Goal: Task Accomplishment & Management: Manage account settings

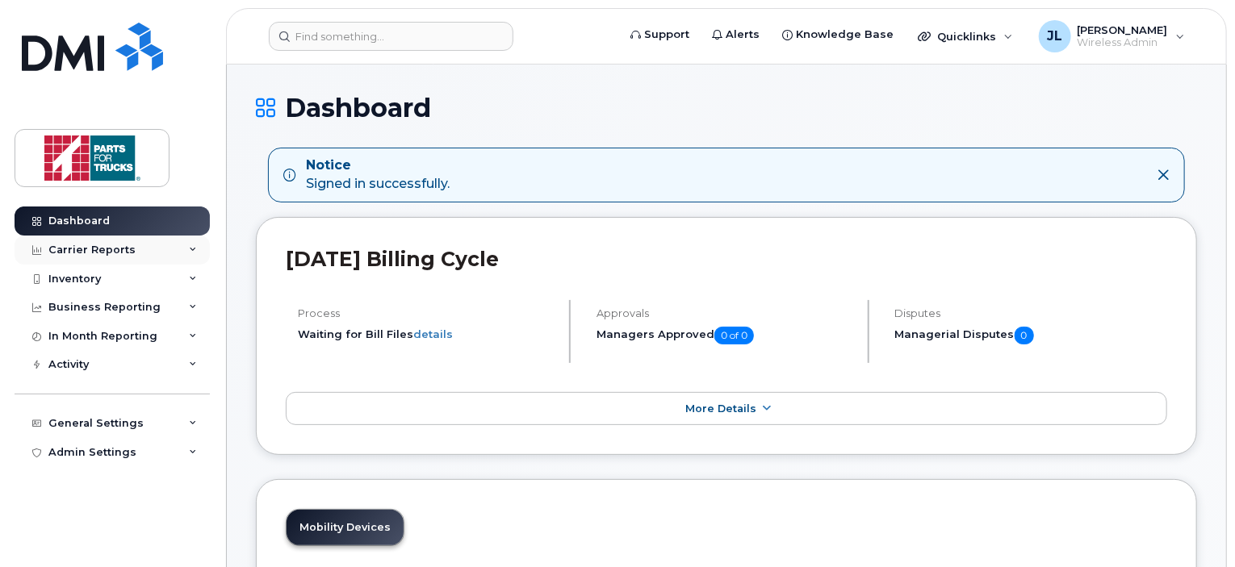
click at [81, 256] on div "Carrier Reports" at bounding box center [112, 250] width 195 height 29
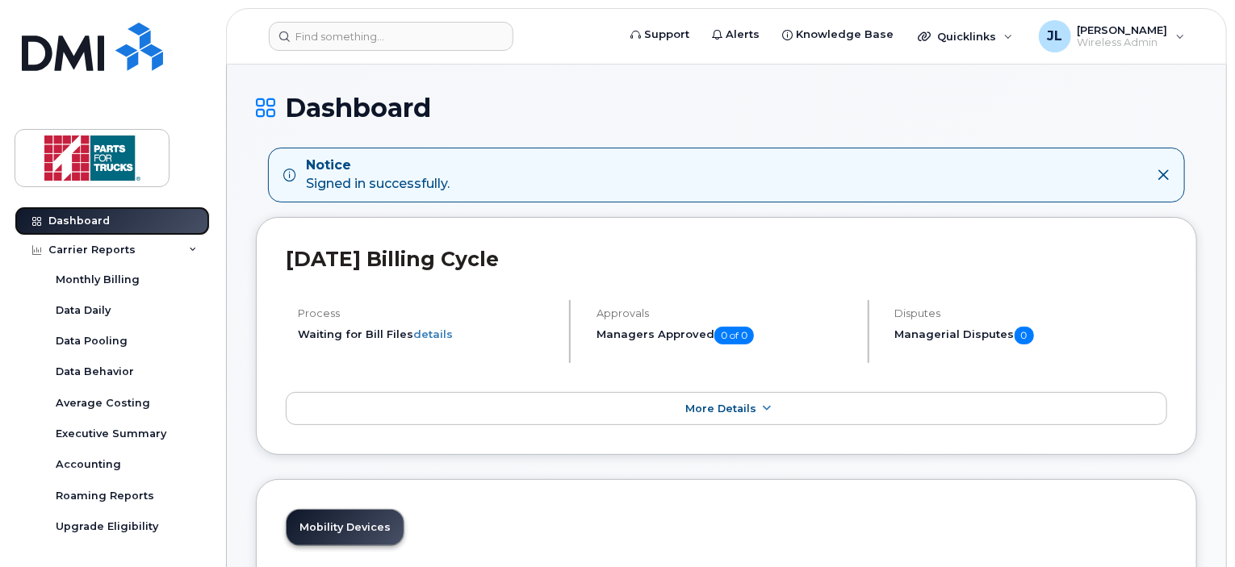
click at [140, 220] on link "Dashboard" at bounding box center [112, 221] width 195 height 29
click at [122, 249] on div "Carrier Reports" at bounding box center [91, 250] width 87 height 13
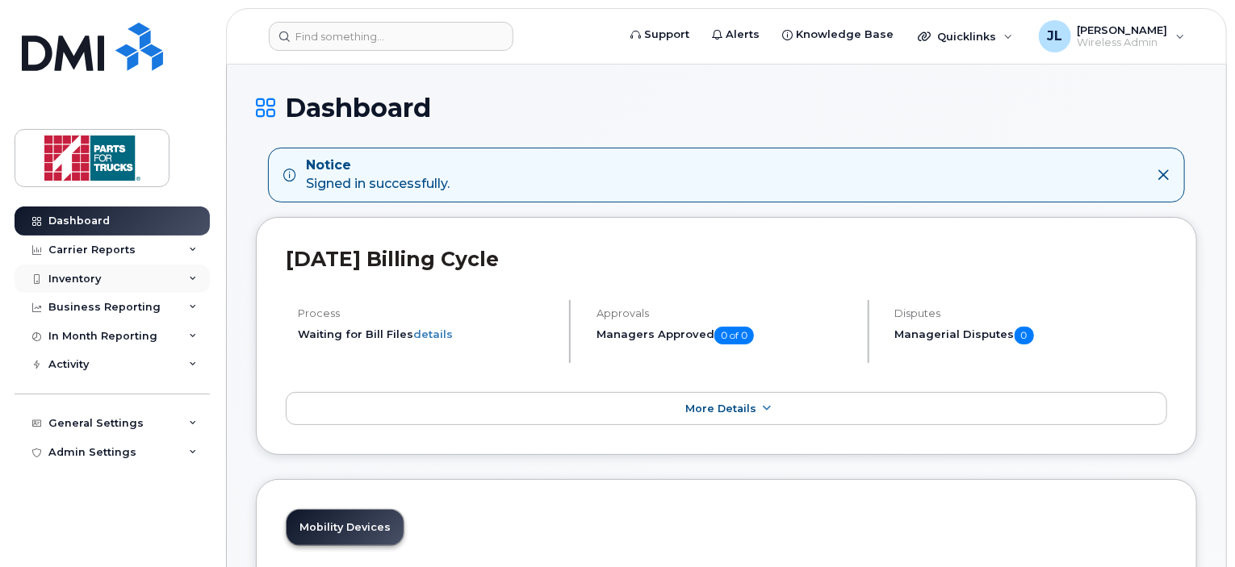
click at [82, 280] on div "Inventory" at bounding box center [74, 279] width 52 height 13
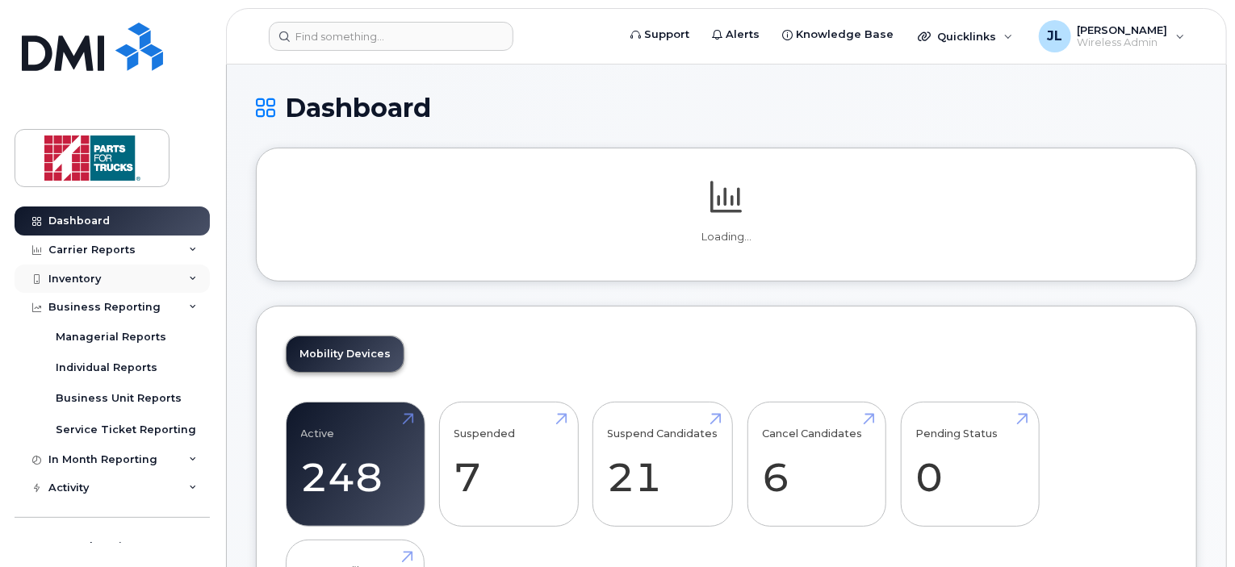
click at [110, 274] on div "Inventory" at bounding box center [112, 279] width 195 height 29
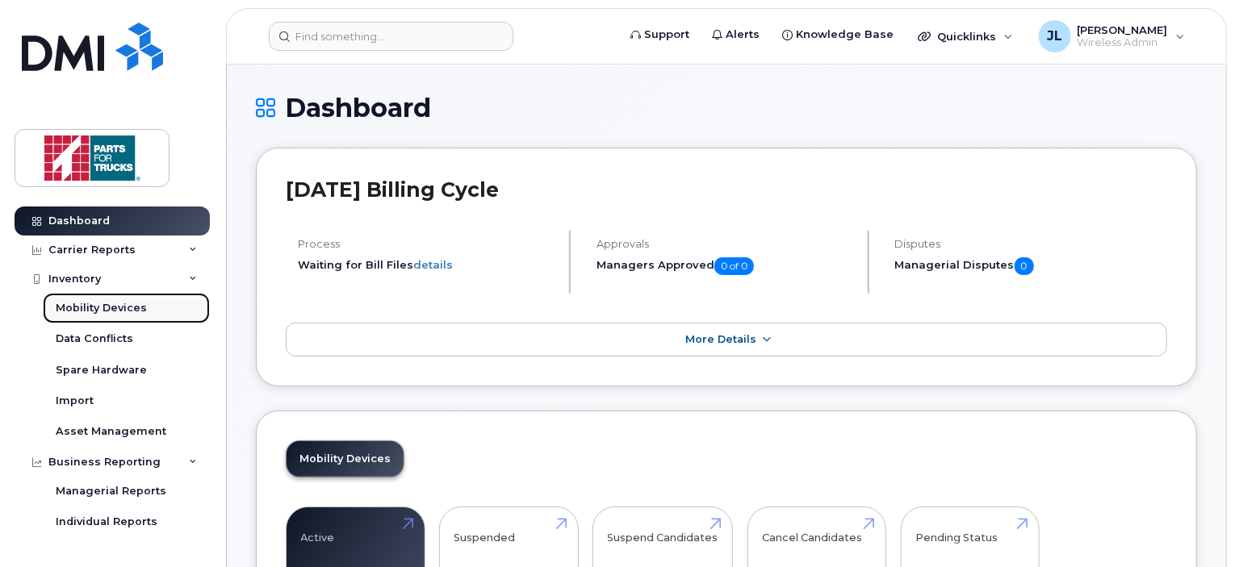
click at [108, 297] on link "Mobility Devices" at bounding box center [126, 308] width 167 height 31
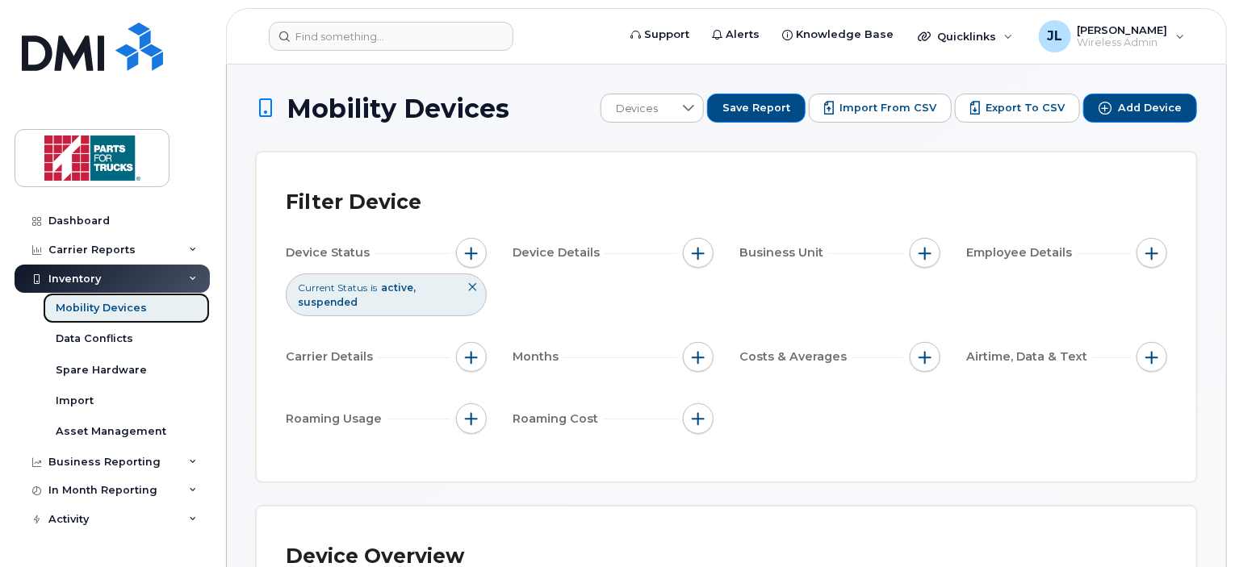
click at [133, 301] on div "Mobility Devices" at bounding box center [101, 308] width 91 height 15
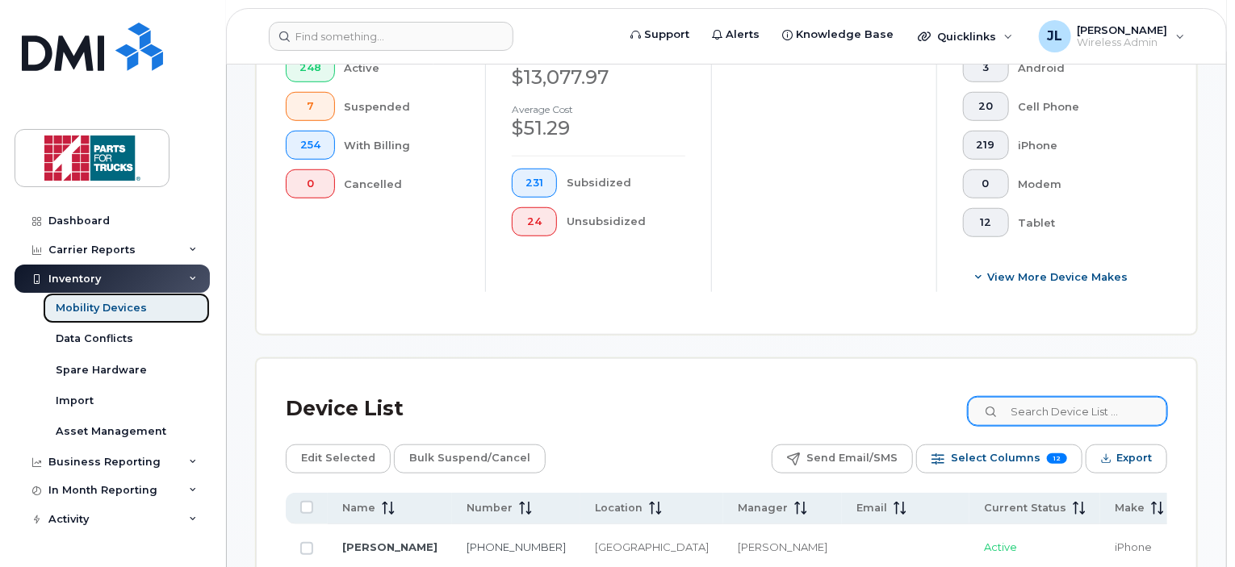
scroll to position [545, 0]
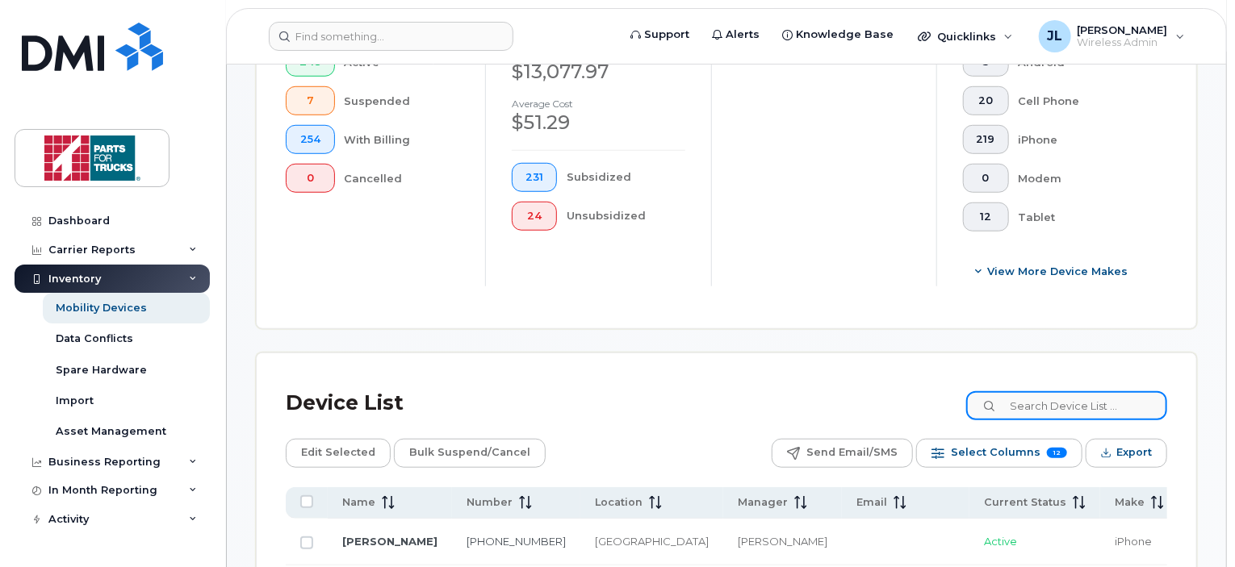
click at [1057, 404] on input at bounding box center [1066, 405] width 201 height 29
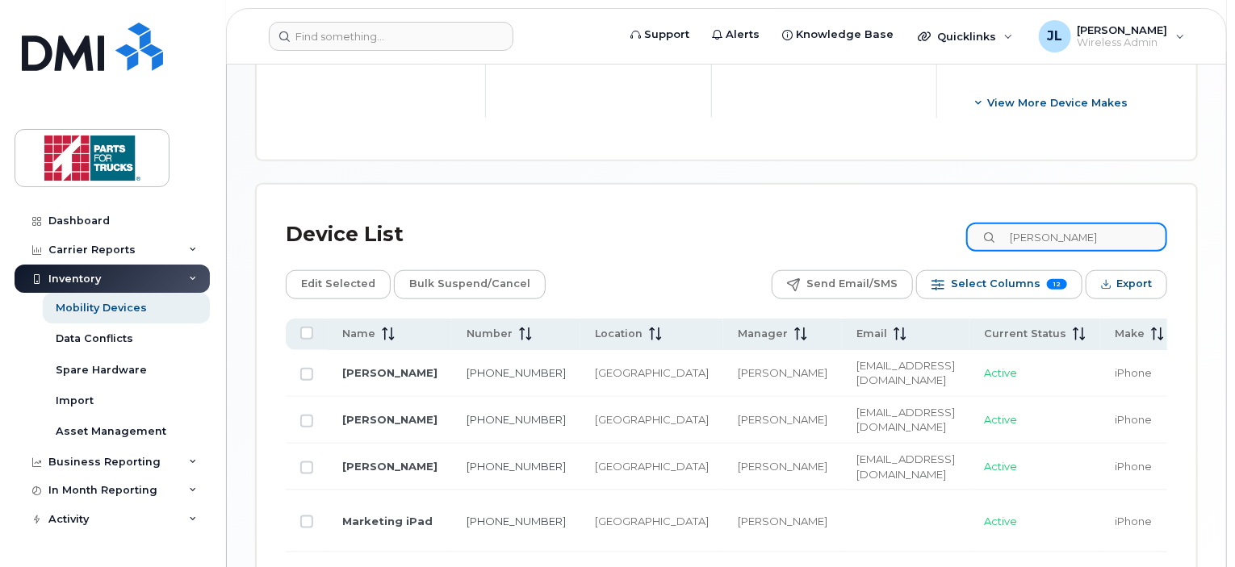
scroll to position [713, 0]
drag, startPoint x: 1036, startPoint y: 234, endPoint x: 952, endPoint y: 221, distance: 84.9
click at [952, 221] on div "Device List lori" at bounding box center [726, 235] width 881 height 42
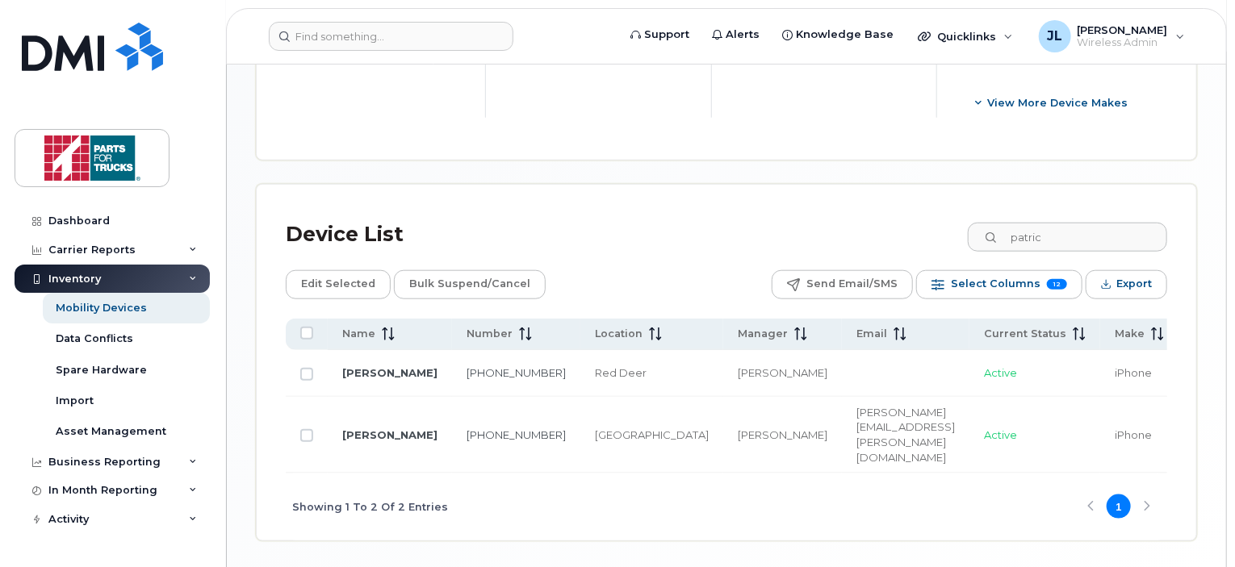
click at [981, 248] on div "Device List patric" at bounding box center [726, 235] width 881 height 42
drag, startPoint x: 1063, startPoint y: 232, endPoint x: 979, endPoint y: 223, distance: 84.4
click at [979, 223] on div "Device List patric" at bounding box center [726, 235] width 881 height 42
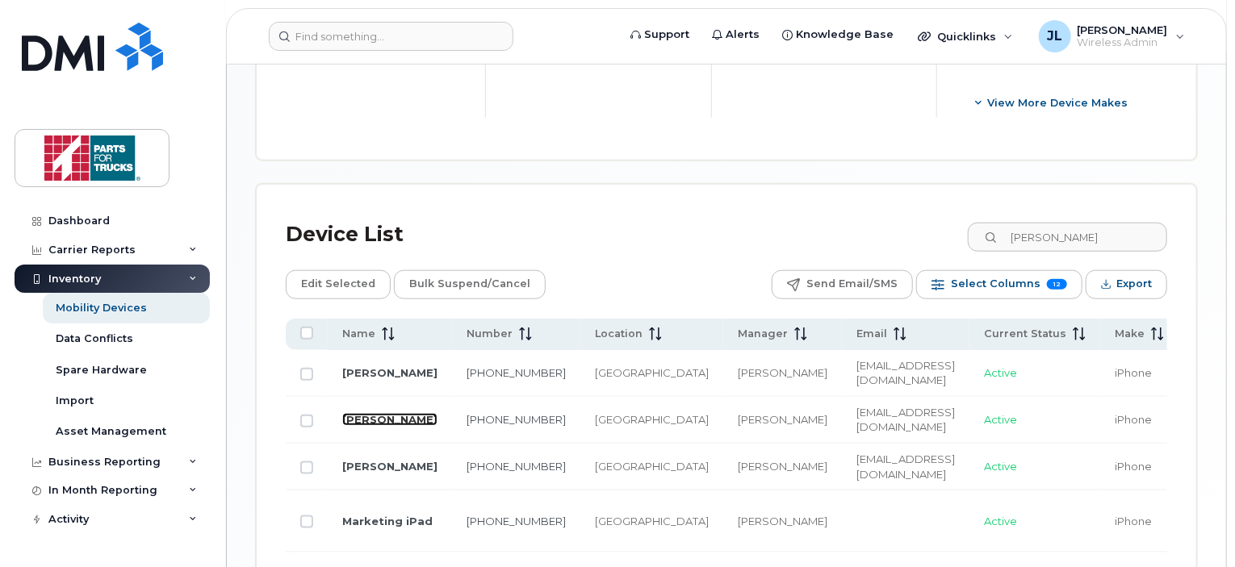
click at [349, 415] on link "Lori Rogers" at bounding box center [389, 419] width 95 height 13
drag, startPoint x: 1089, startPoint y: 237, endPoint x: 936, endPoint y: 199, distance: 157.2
click at [936, 199] on div "Device List lori Edit Selected Bulk Suspend/Cancel Send Email/SMS Select Column…" at bounding box center [726, 402] width 939 height 435
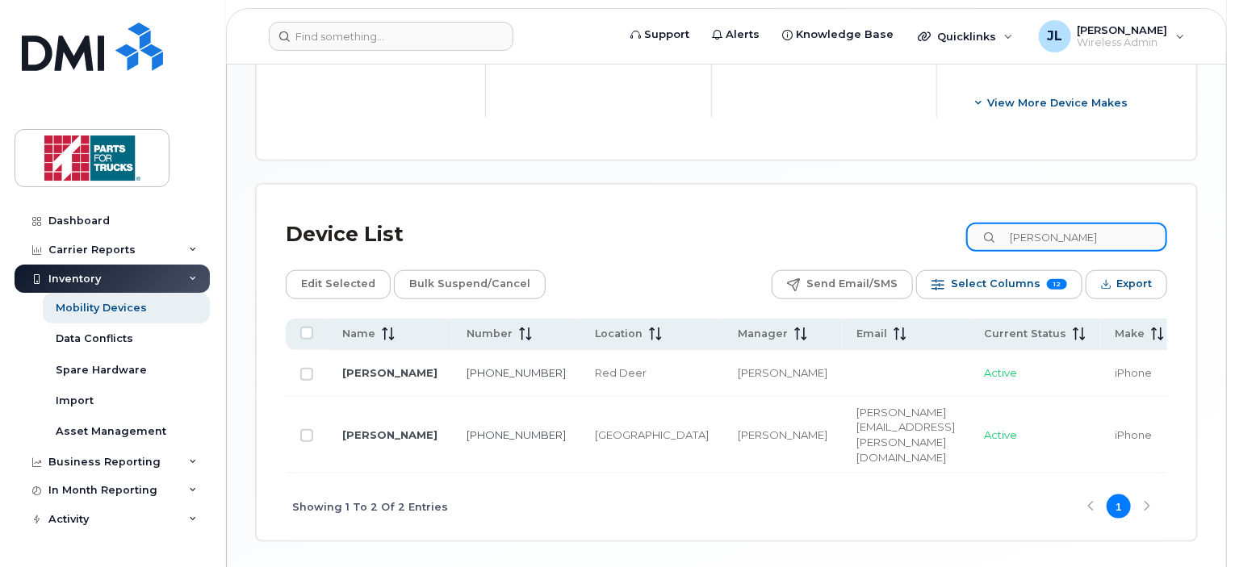
type input "patrick"
click at [360, 429] on link "Patrick Ralph" at bounding box center [389, 435] width 95 height 13
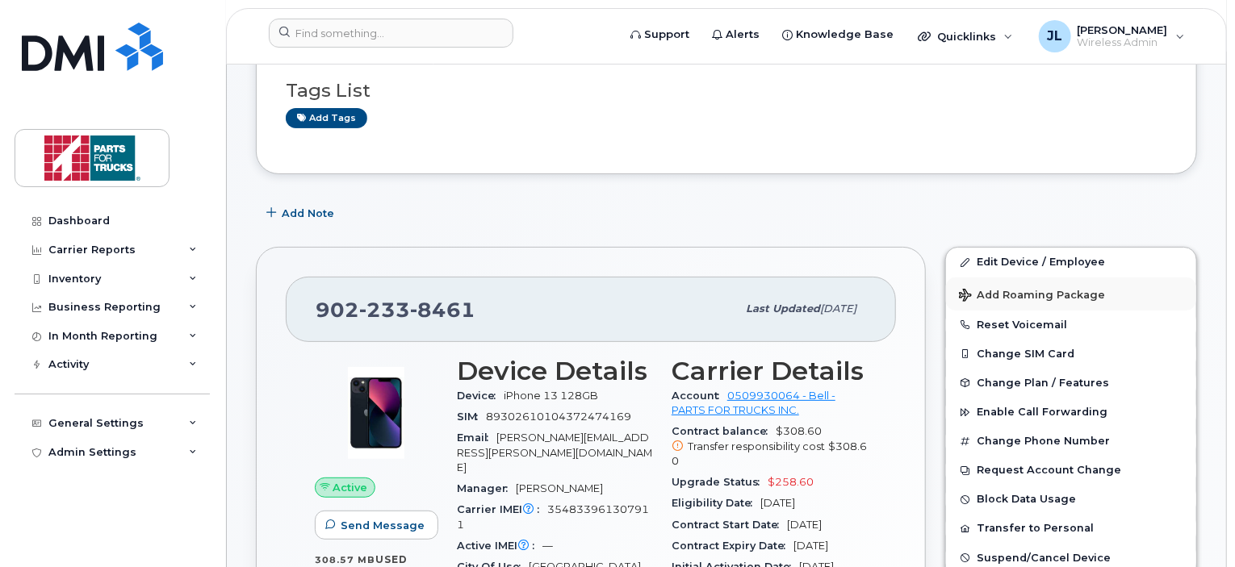
scroll to position [132, 0]
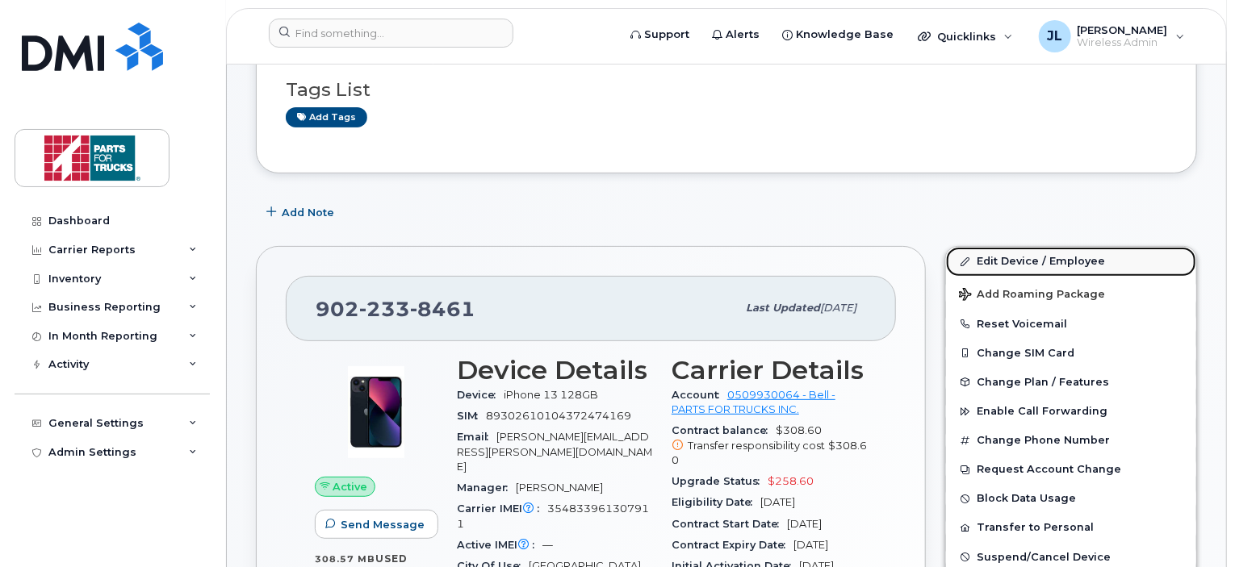
click at [1033, 253] on link "Edit Device / Employee" at bounding box center [1071, 261] width 250 height 29
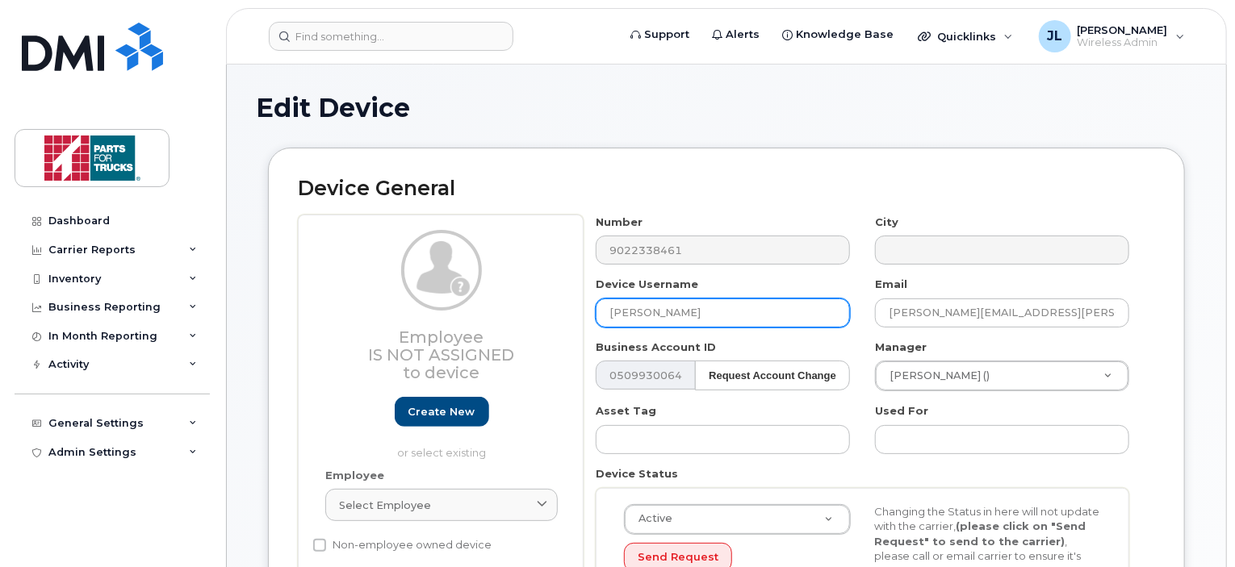
drag, startPoint x: 730, startPoint y: 312, endPoint x: 492, endPoint y: 273, distance: 240.5
click at [492, 273] on div "Employee Is not assigned to device Create new or select existing Employee Selec…" at bounding box center [726, 426] width 857 height 423
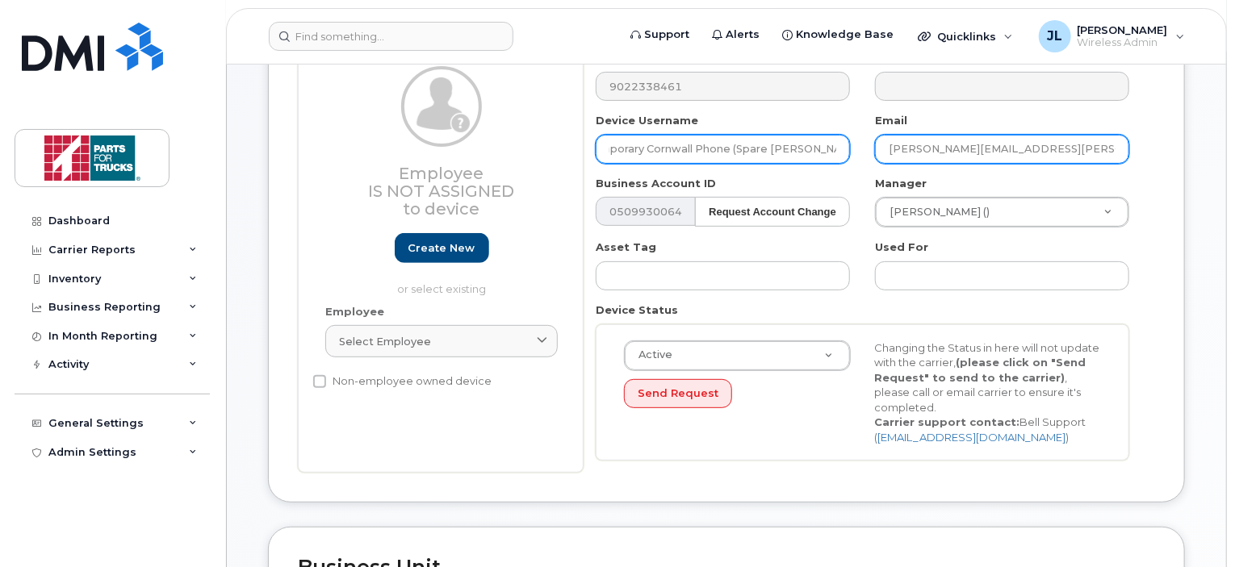
scroll to position [0, 27]
type input "Temporary Cornwall Phone (Spare Patrick Ralph)"
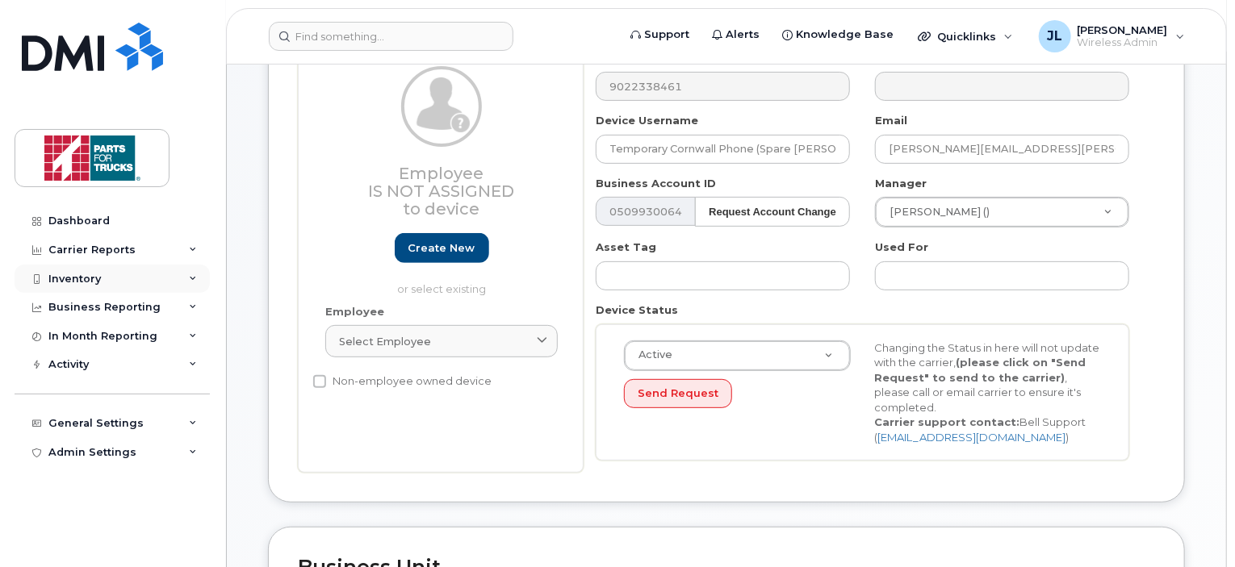
click at [94, 270] on div "Inventory" at bounding box center [112, 279] width 195 height 29
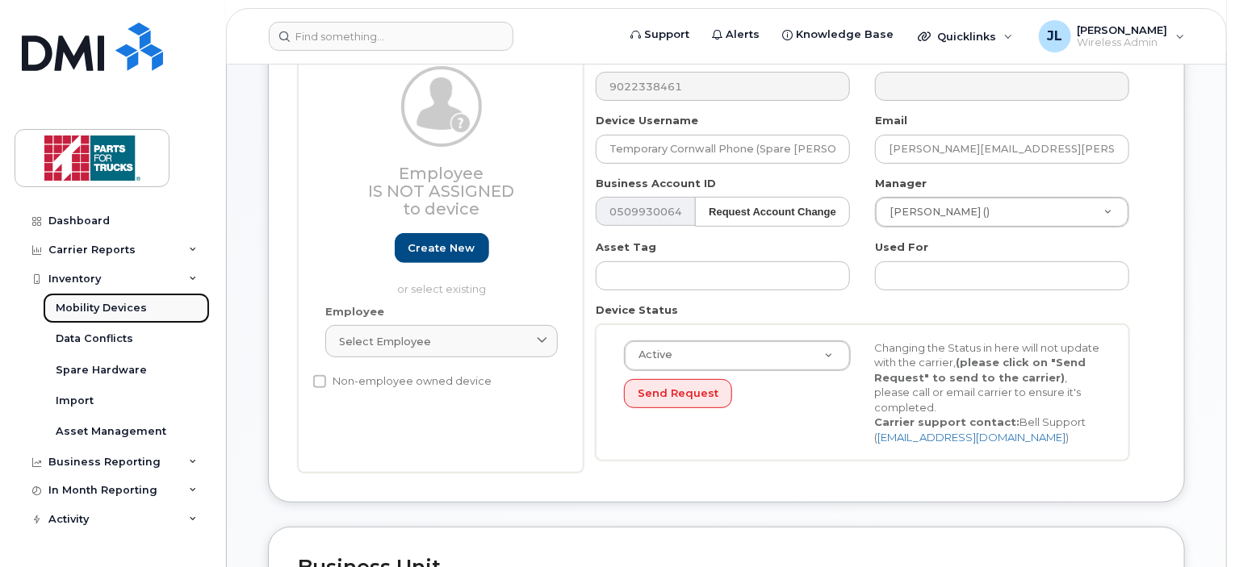
click at [106, 298] on link "Mobility Devices" at bounding box center [126, 308] width 167 height 31
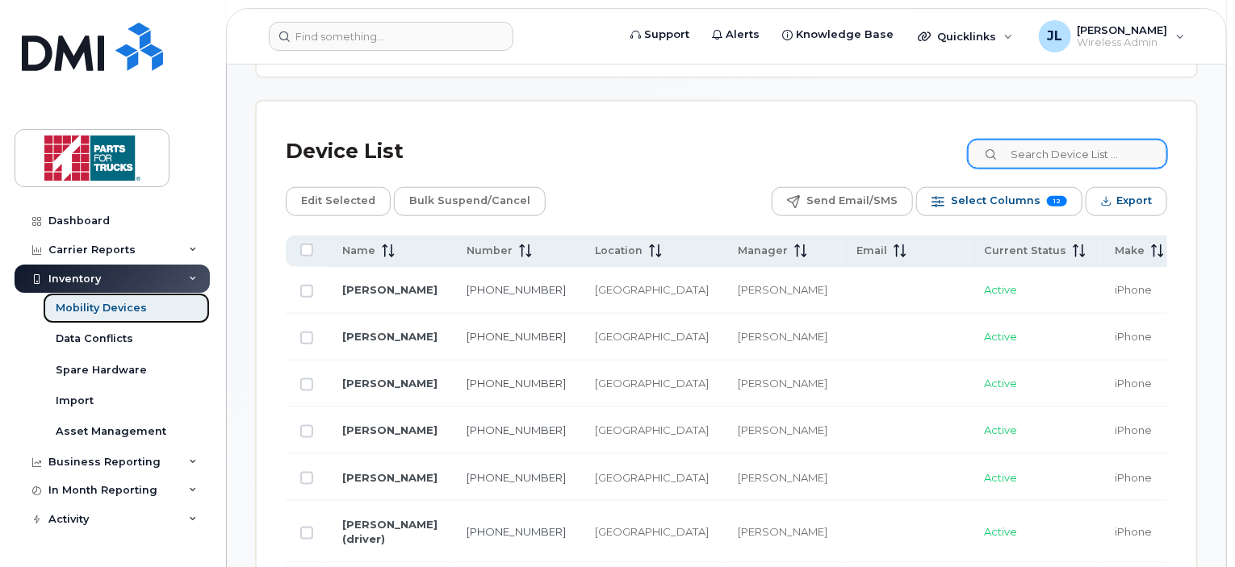
scroll to position [797, 0]
click at [1066, 148] on input at bounding box center [1066, 153] width 201 height 29
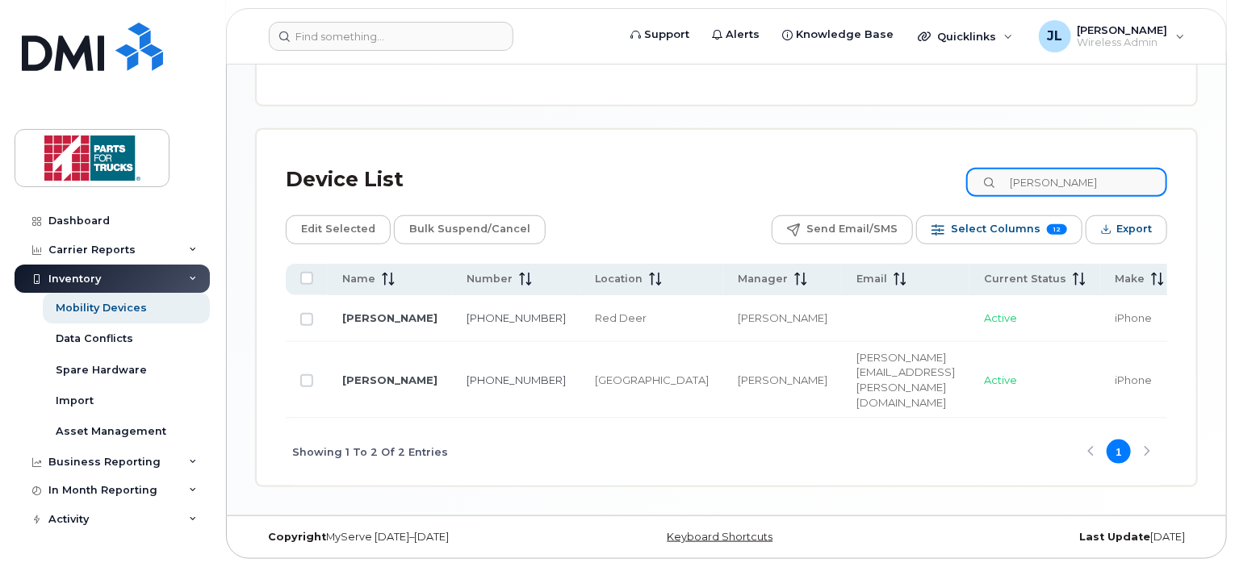
scroll to position [740, 0]
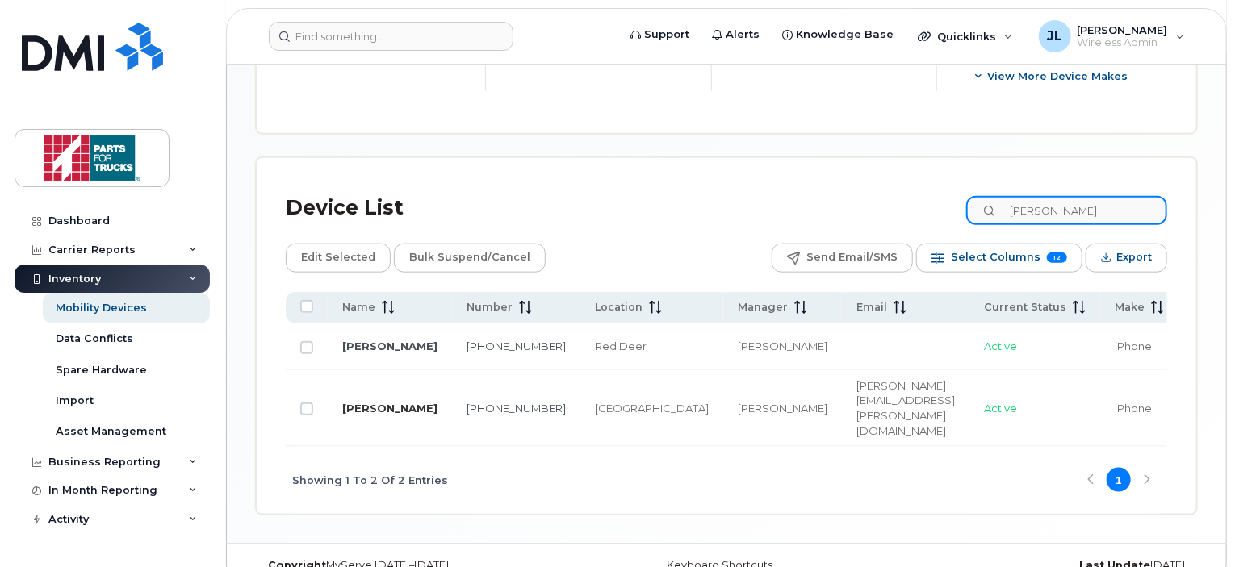
type input "patrick"
click at [358, 402] on link "Patrick Ralph" at bounding box center [389, 408] width 95 height 13
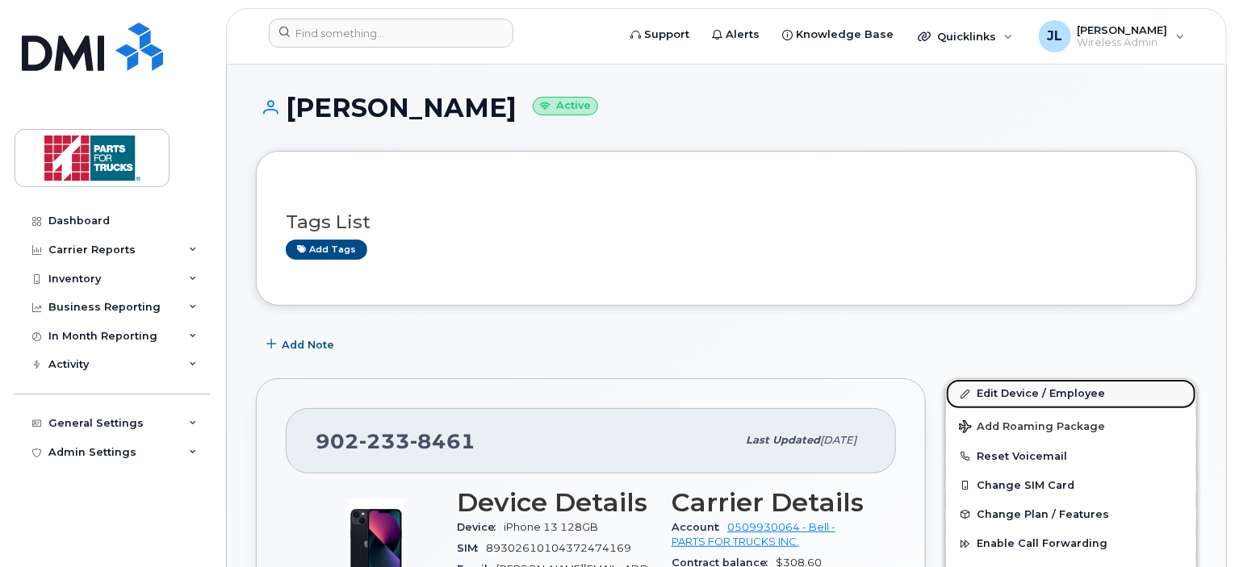
click at [1017, 391] on link "Edit Device / Employee" at bounding box center [1071, 393] width 250 height 29
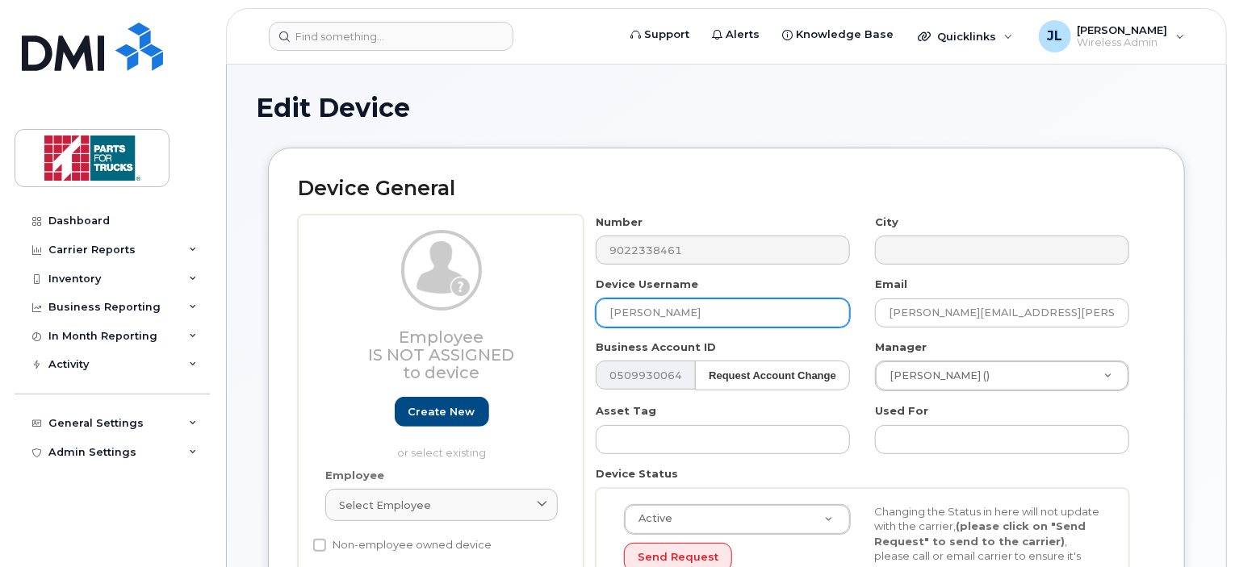
click at [607, 316] on input "[PERSON_NAME]" at bounding box center [723, 313] width 254 height 29
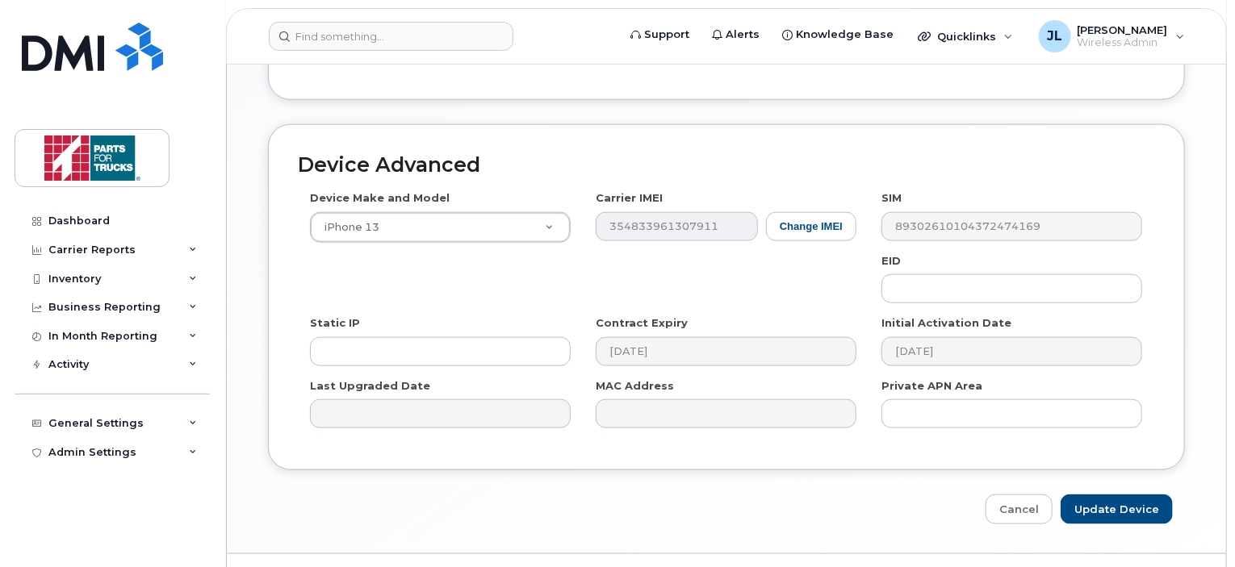
scroll to position [834, 0]
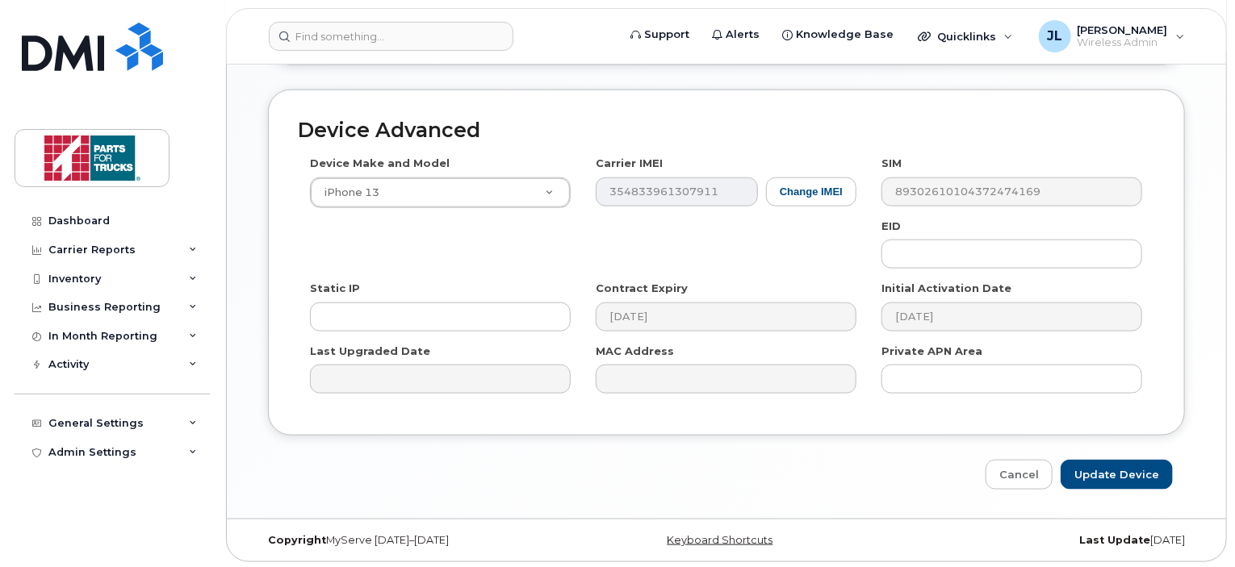
type input "Temporary Cornwall Phone (old Patrick Ralph)"
click at [1103, 477] on input "Update Device" at bounding box center [1116, 475] width 112 height 30
type input "Saving..."
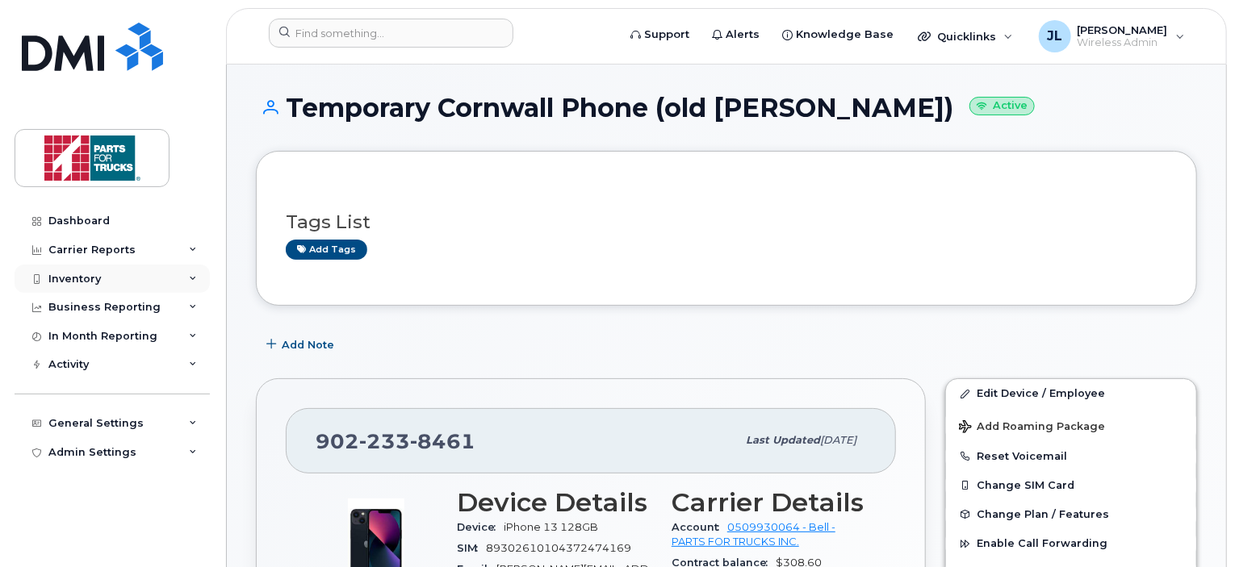
click at [123, 270] on div "Inventory" at bounding box center [112, 279] width 195 height 29
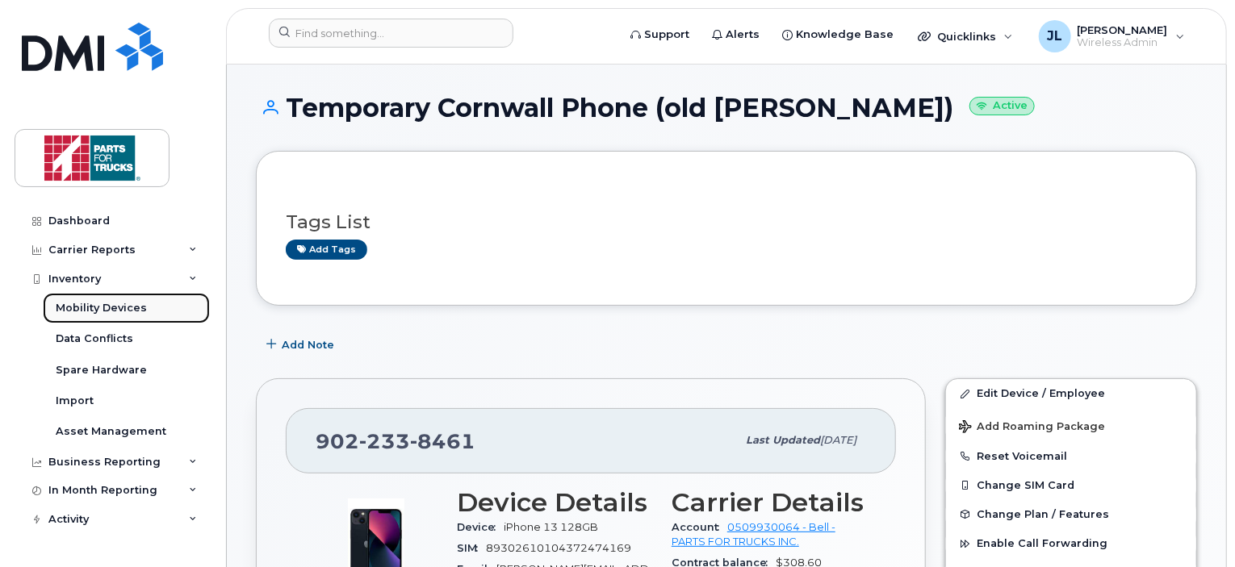
click at [113, 303] on div "Mobility Devices" at bounding box center [101, 308] width 91 height 15
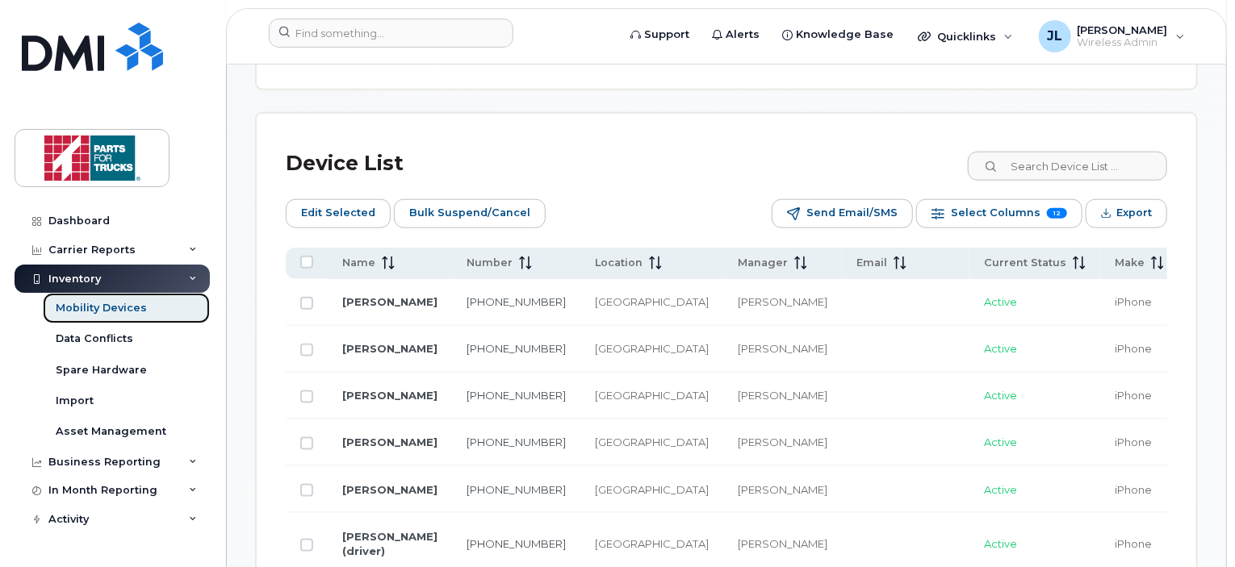
scroll to position [810, 0]
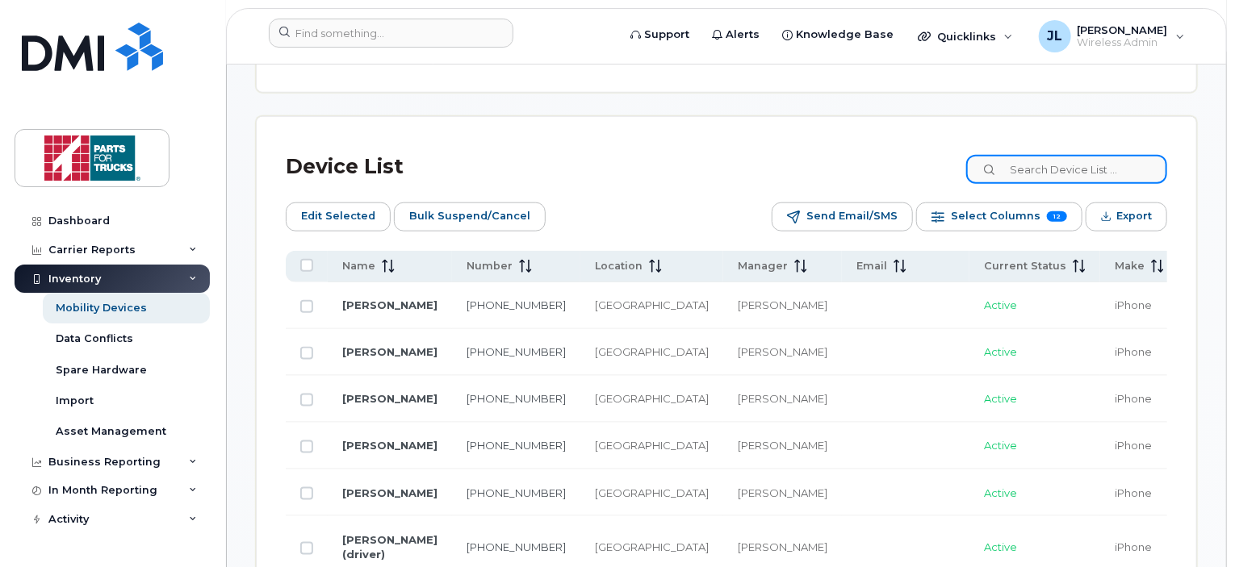
click at [1042, 164] on input at bounding box center [1066, 169] width 201 height 29
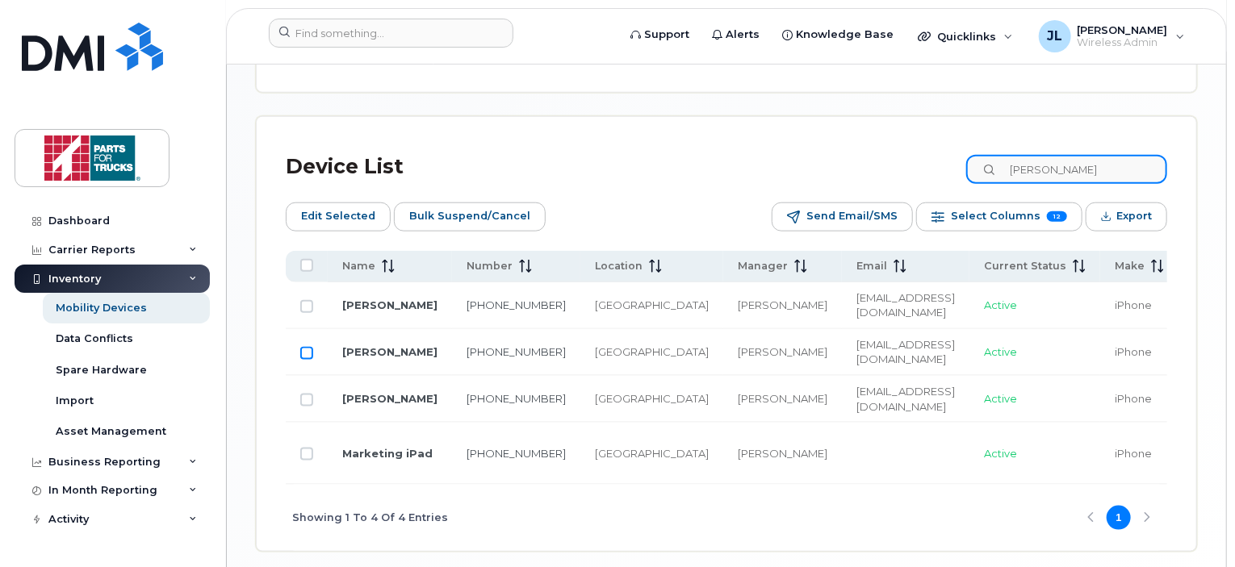
type input "[PERSON_NAME]"
click at [305, 354] on input "Row Unselected" at bounding box center [306, 353] width 13 height 13
checkbox input "true"
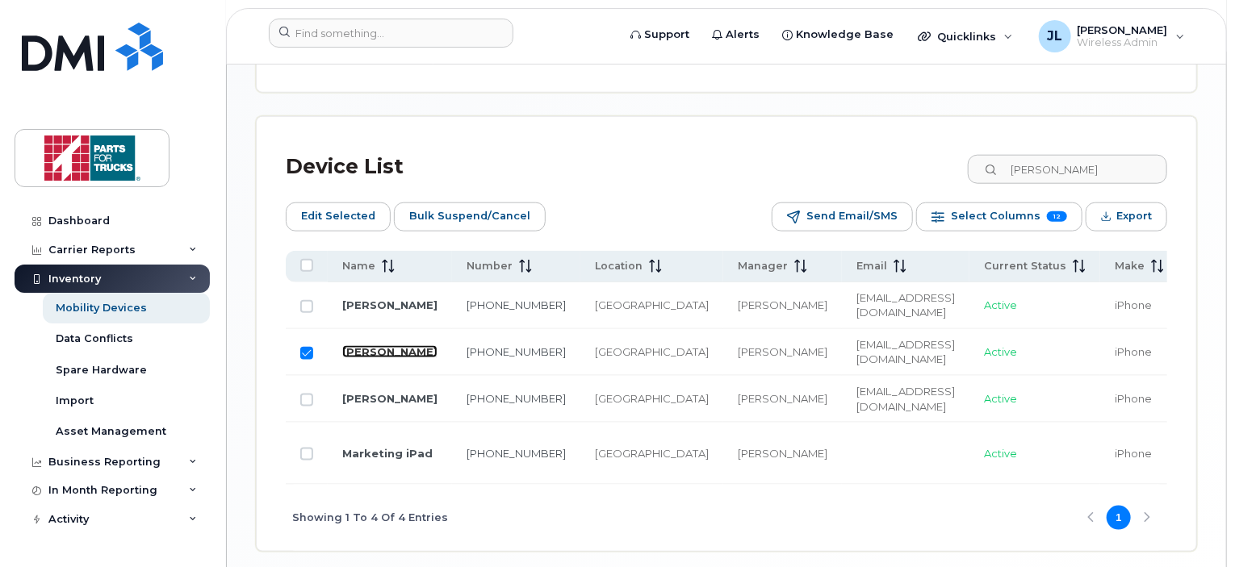
click at [355, 357] on link "[PERSON_NAME]" at bounding box center [389, 351] width 95 height 13
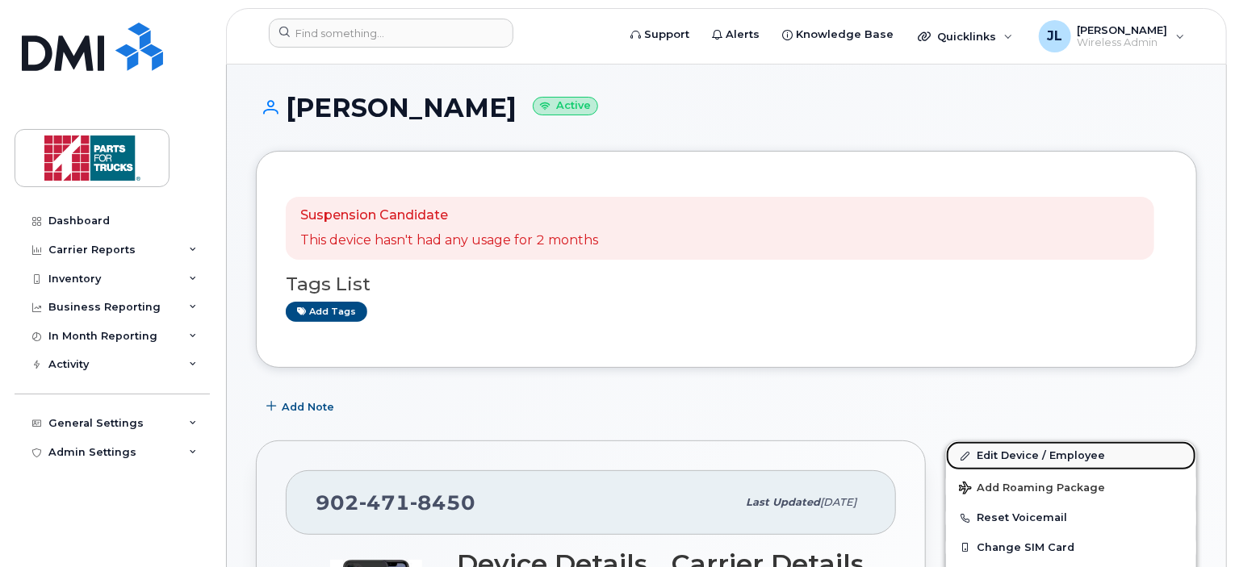
click at [1052, 452] on link "Edit Device / Employee" at bounding box center [1071, 455] width 250 height 29
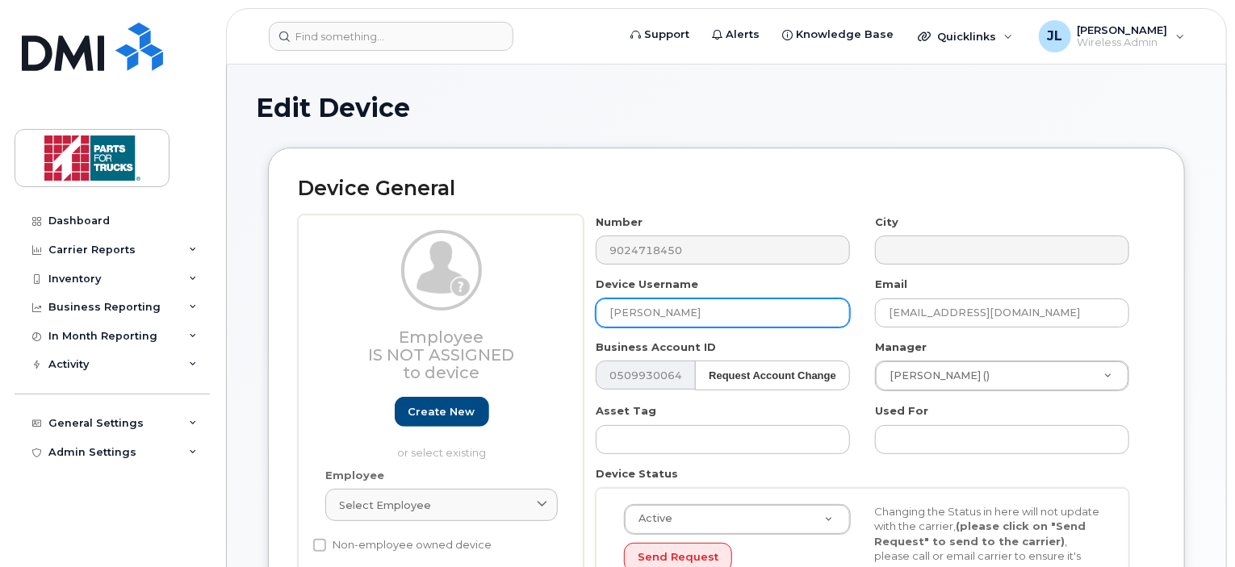
click at [606, 313] on input "[PERSON_NAME]" at bounding box center [723, 313] width 254 height 29
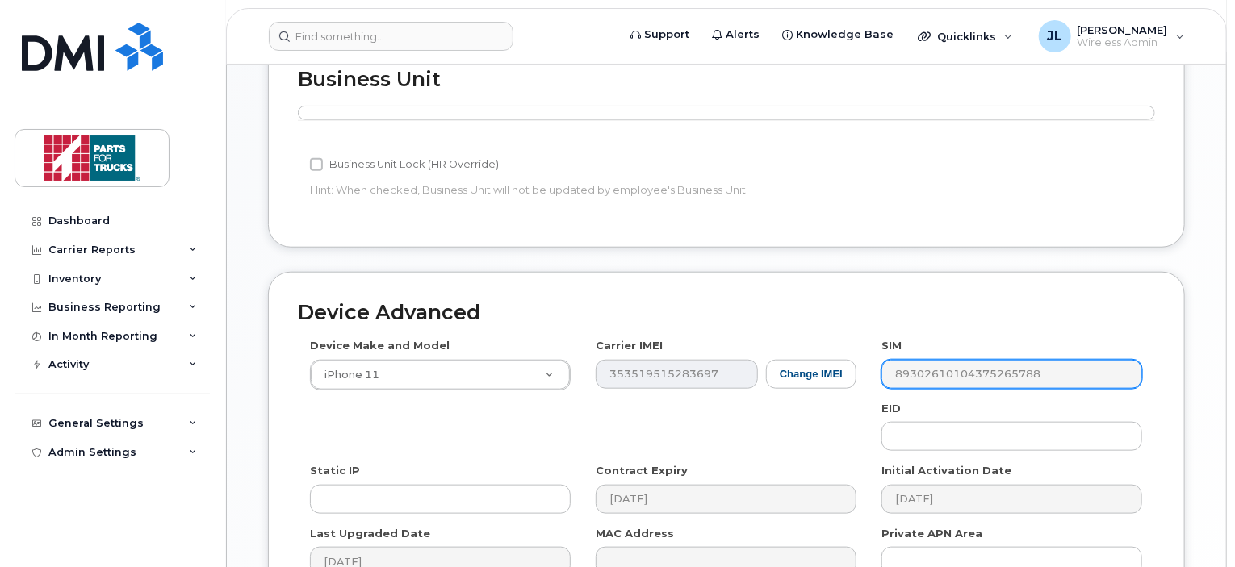
scroll to position [834, 0]
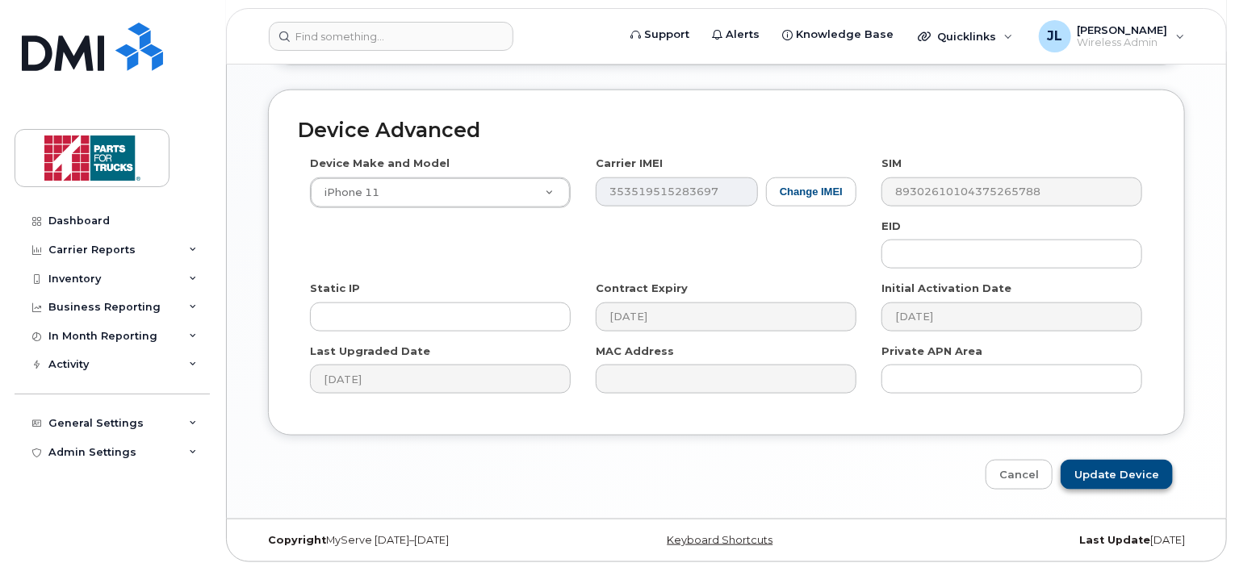
type input "Temporary Cornwall Phone (old [PERSON_NAME])"
click at [1115, 463] on input "Update Device" at bounding box center [1116, 475] width 112 height 30
type input "Saving..."
